Goal: Transaction & Acquisition: Download file/media

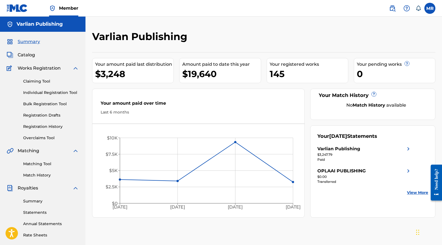
click at [33, 212] on link "Statements" at bounding box center [51, 212] width 56 height 6
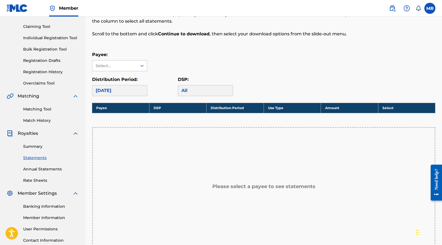
scroll to position [55, 0]
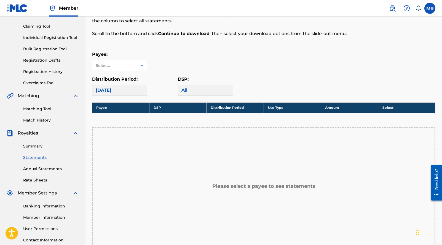
click at [139, 66] on icon at bounding box center [142, 66] width 6 height 6
click at [133, 90] on div "Varlian Publishing" at bounding box center [119, 92] width 55 height 14
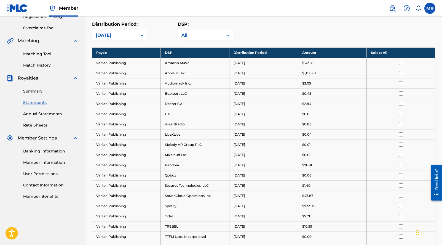
scroll to position [112, 0]
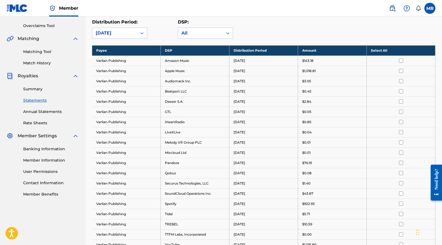
click at [396, 53] on th "Select All" at bounding box center [401, 50] width 69 height 10
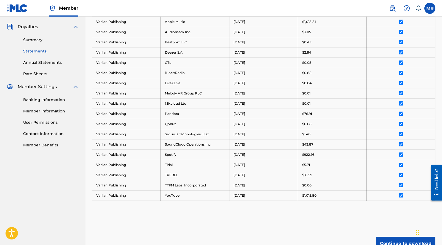
scroll to position [215, 0]
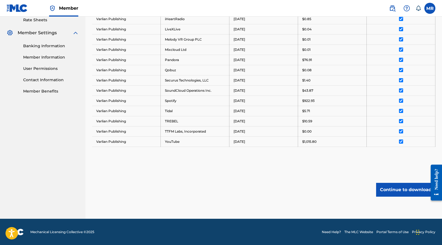
click at [389, 188] on button "Continue to download" at bounding box center [405, 190] width 59 height 14
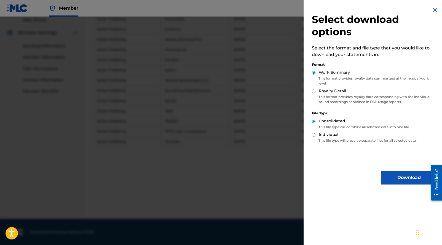
click at [314, 91] on input "Royalty Detail" at bounding box center [314, 91] width 4 height 4
radio input "true"
click at [393, 176] on button "Download" at bounding box center [408, 177] width 55 height 14
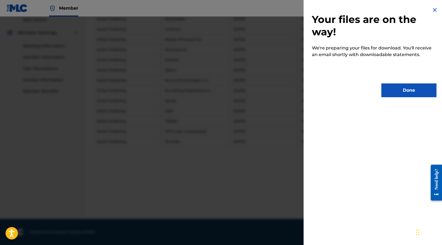
click at [400, 93] on button "Done" at bounding box center [408, 90] width 55 height 14
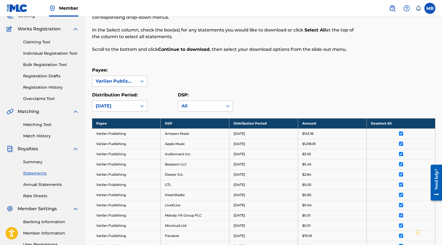
scroll to position [39, 0]
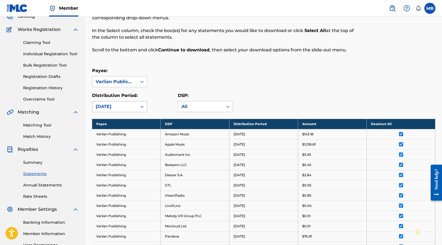
click at [141, 107] on icon at bounding box center [142, 107] width 6 height 6
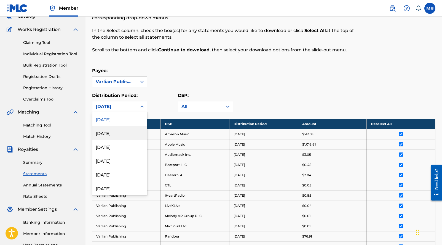
click at [129, 129] on div "July 2025" at bounding box center [119, 133] width 55 height 14
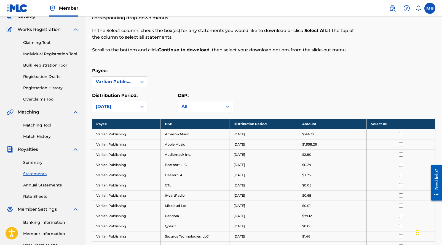
click at [378, 125] on th "Select All" at bounding box center [401, 124] width 69 height 10
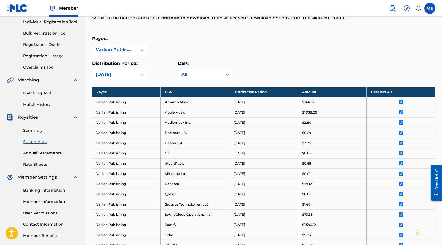
scroll to position [184, 0]
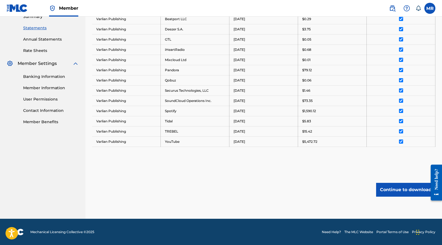
click at [394, 186] on button "Continue to download" at bounding box center [405, 190] width 59 height 14
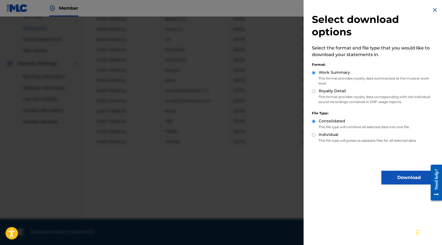
click at [314, 90] on input "Royalty Detail" at bounding box center [314, 91] width 4 height 4
radio input "true"
click at [394, 177] on button "Download" at bounding box center [408, 177] width 55 height 14
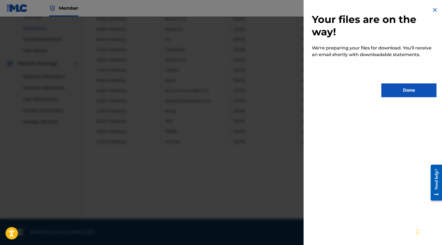
click at [408, 87] on button "Done" at bounding box center [408, 90] width 55 height 14
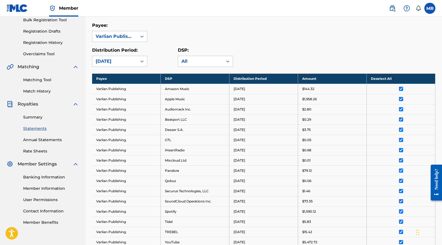
scroll to position [0, 0]
